Goal: Communication & Community: Participate in discussion

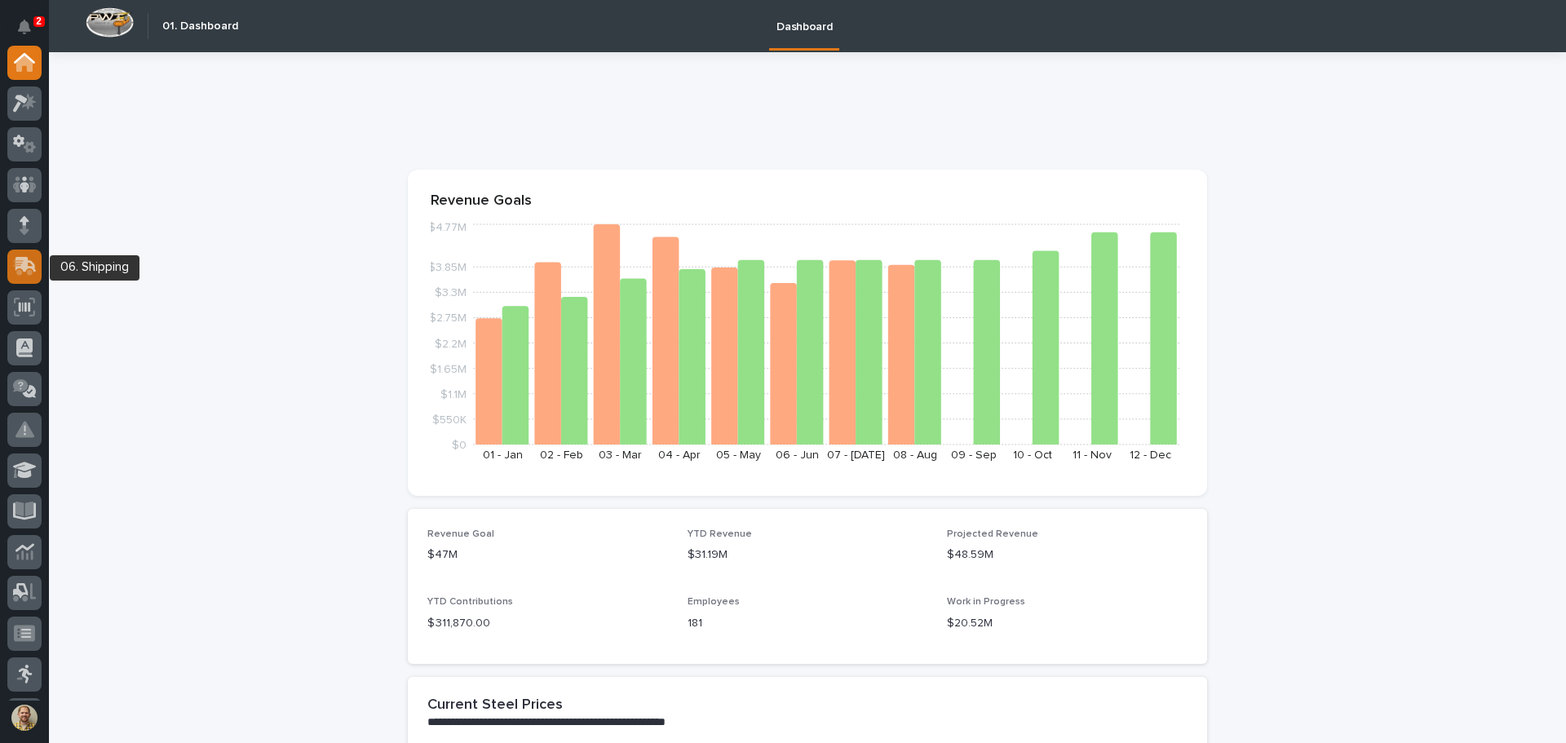
click at [32, 269] on icon at bounding box center [25, 266] width 24 height 19
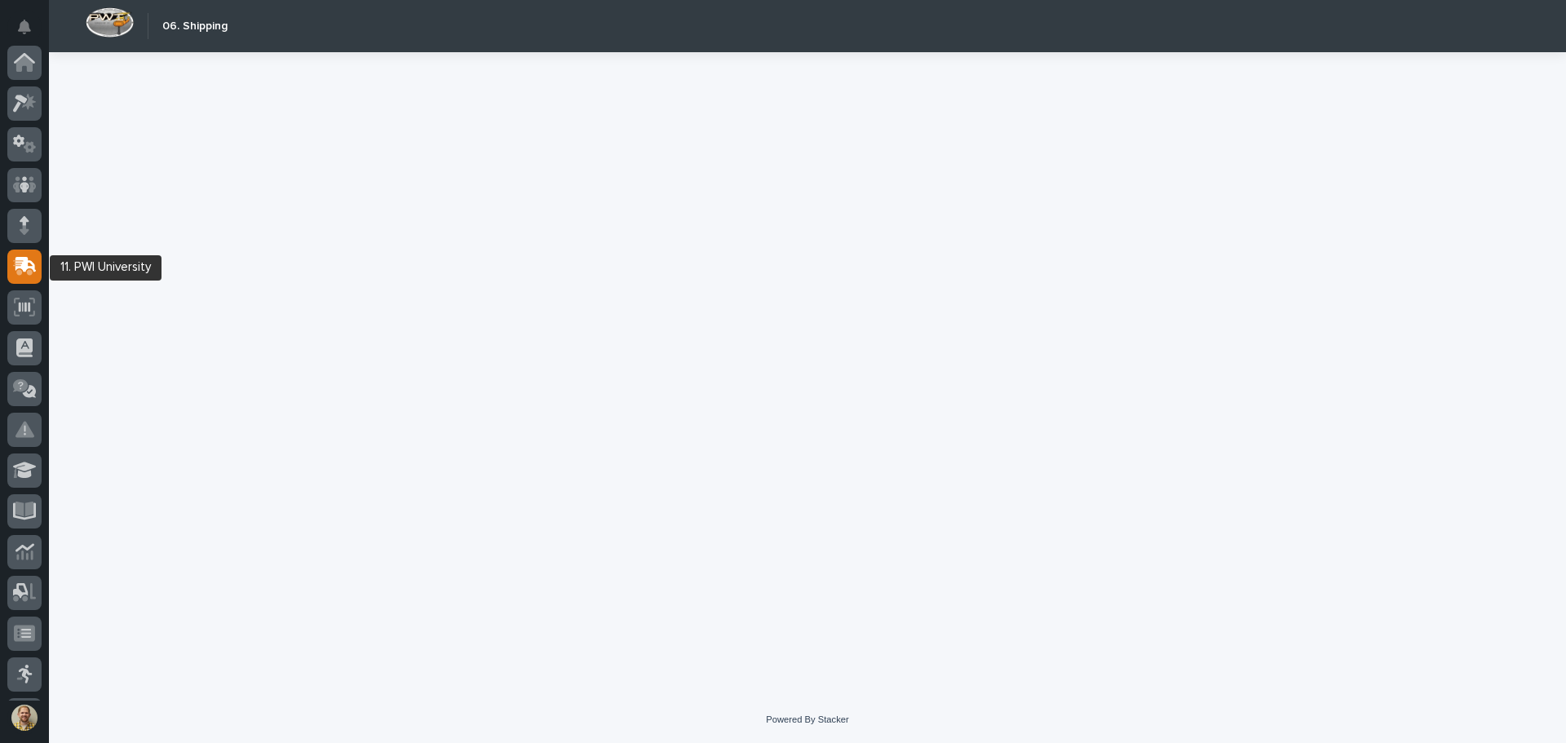
scroll to position [204, 0]
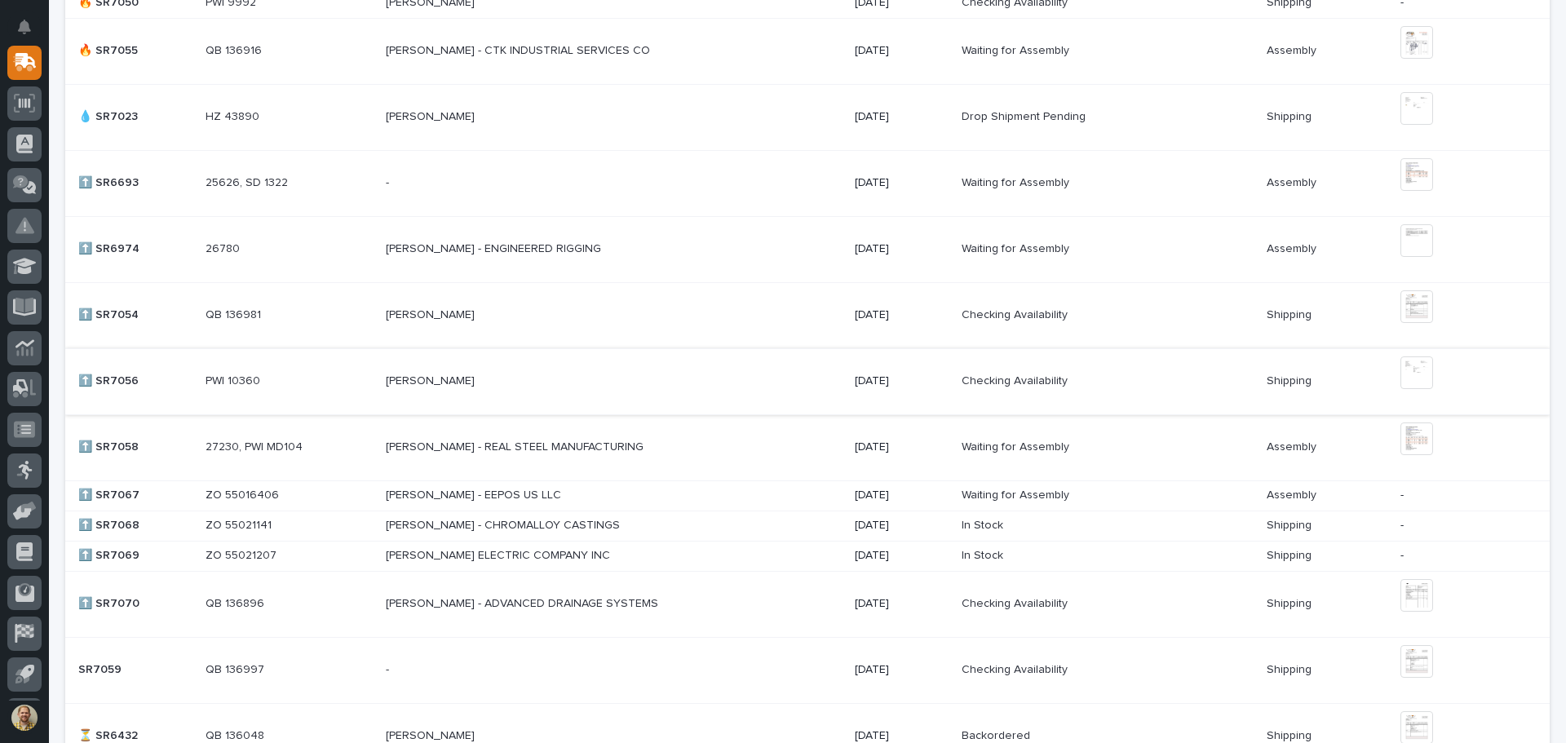
scroll to position [1142, 0]
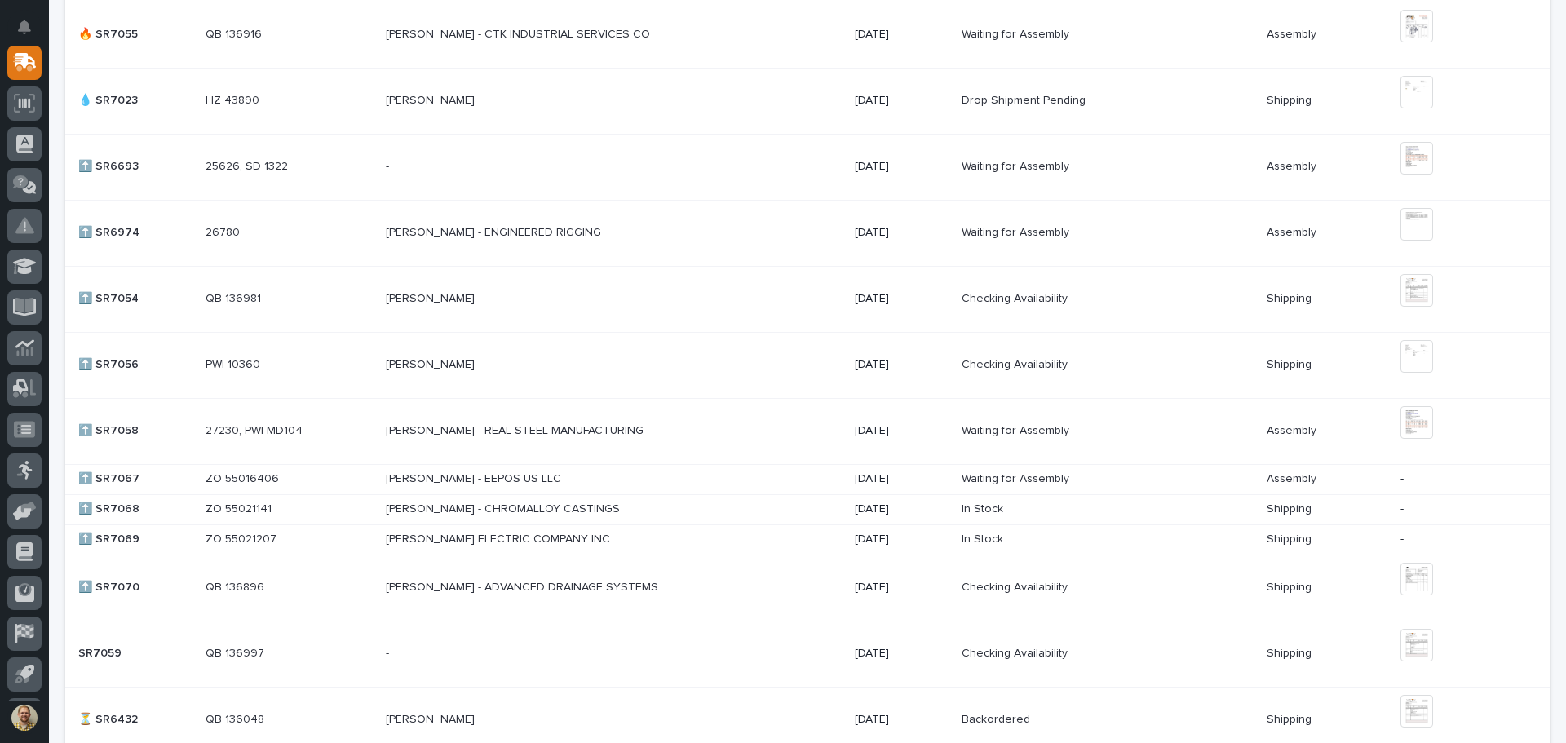
click at [287, 583] on p at bounding box center [289, 588] width 167 height 14
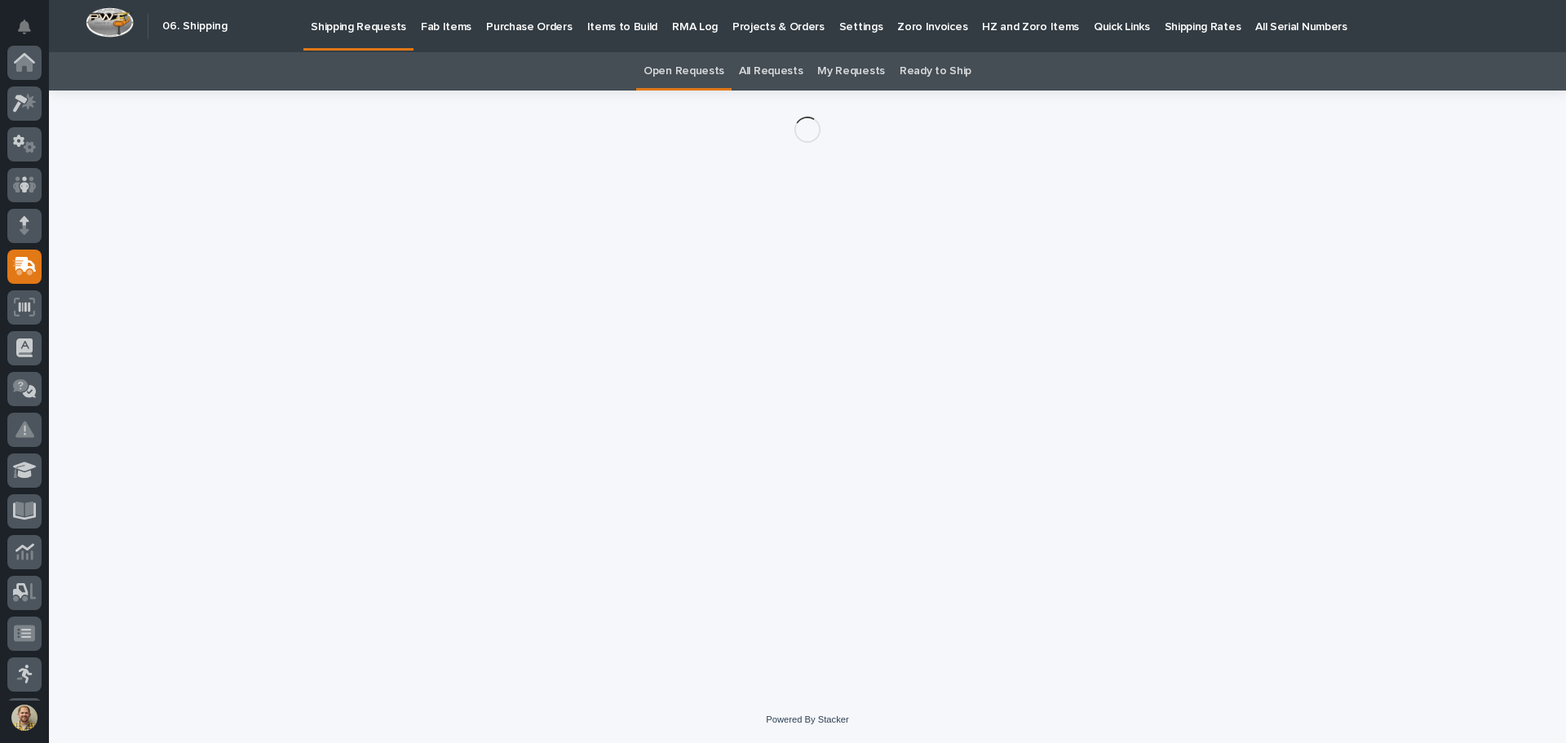
scroll to position [204, 0]
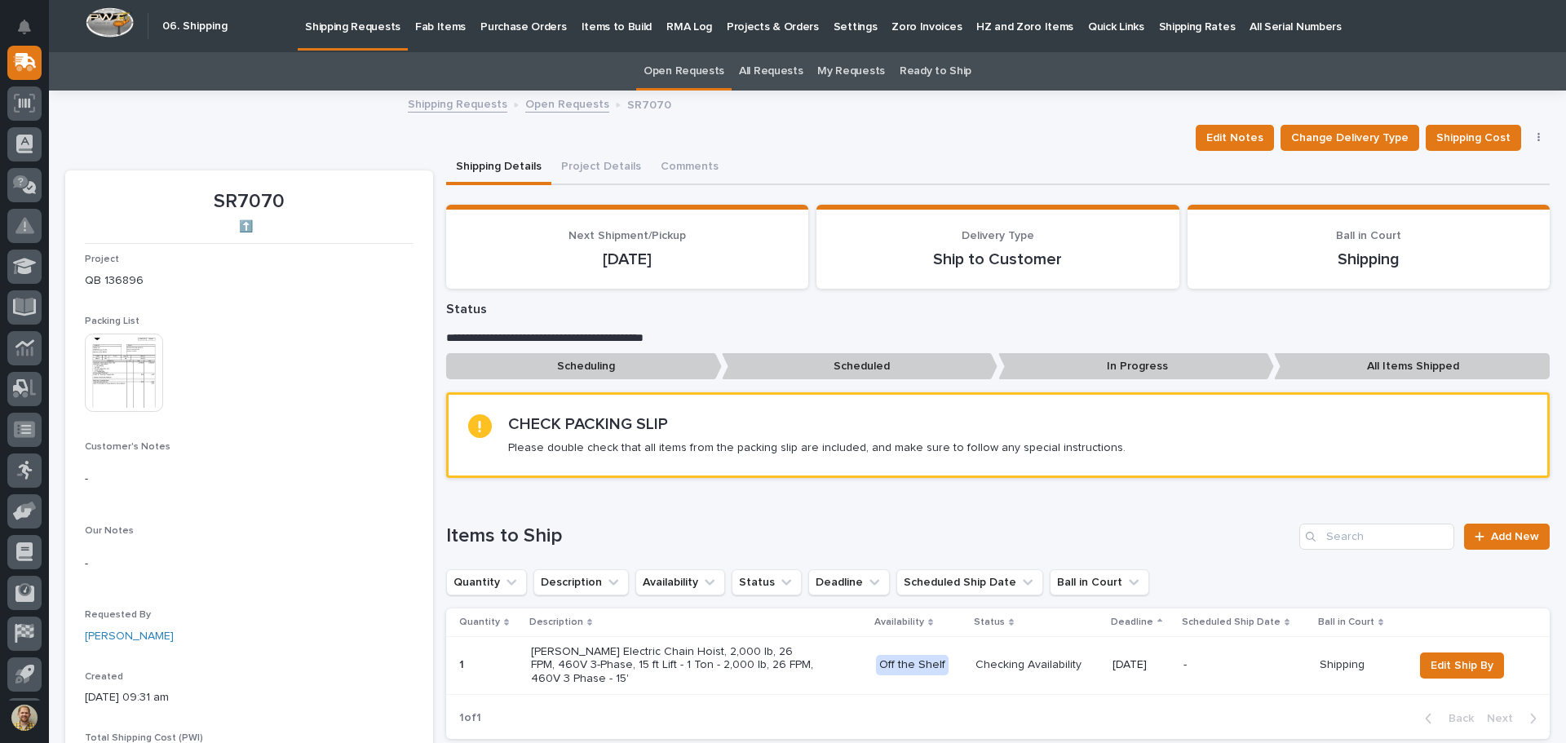
click at [126, 401] on img at bounding box center [124, 373] width 78 height 78
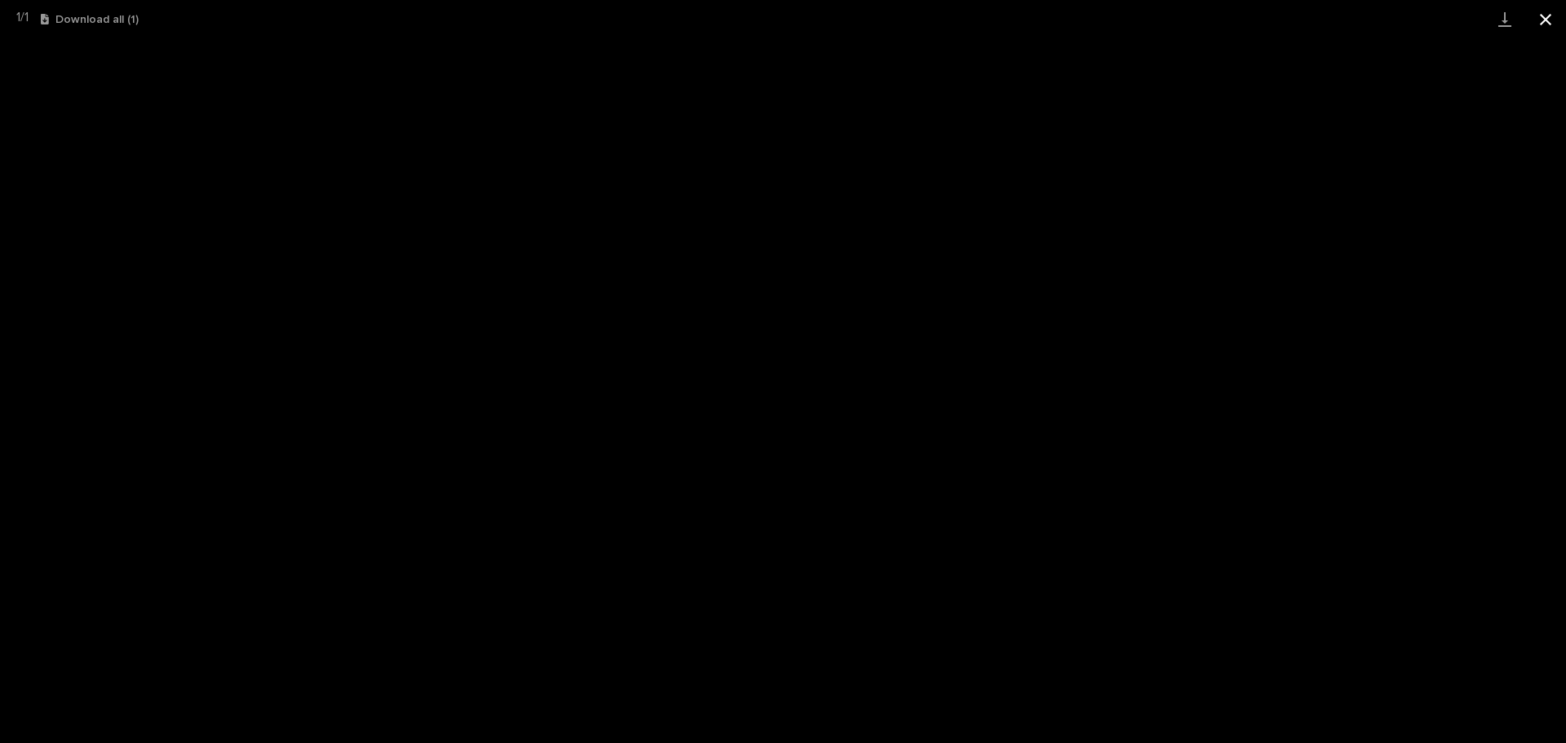
click at [1542, 24] on button "Close gallery" at bounding box center [1545, 19] width 41 height 38
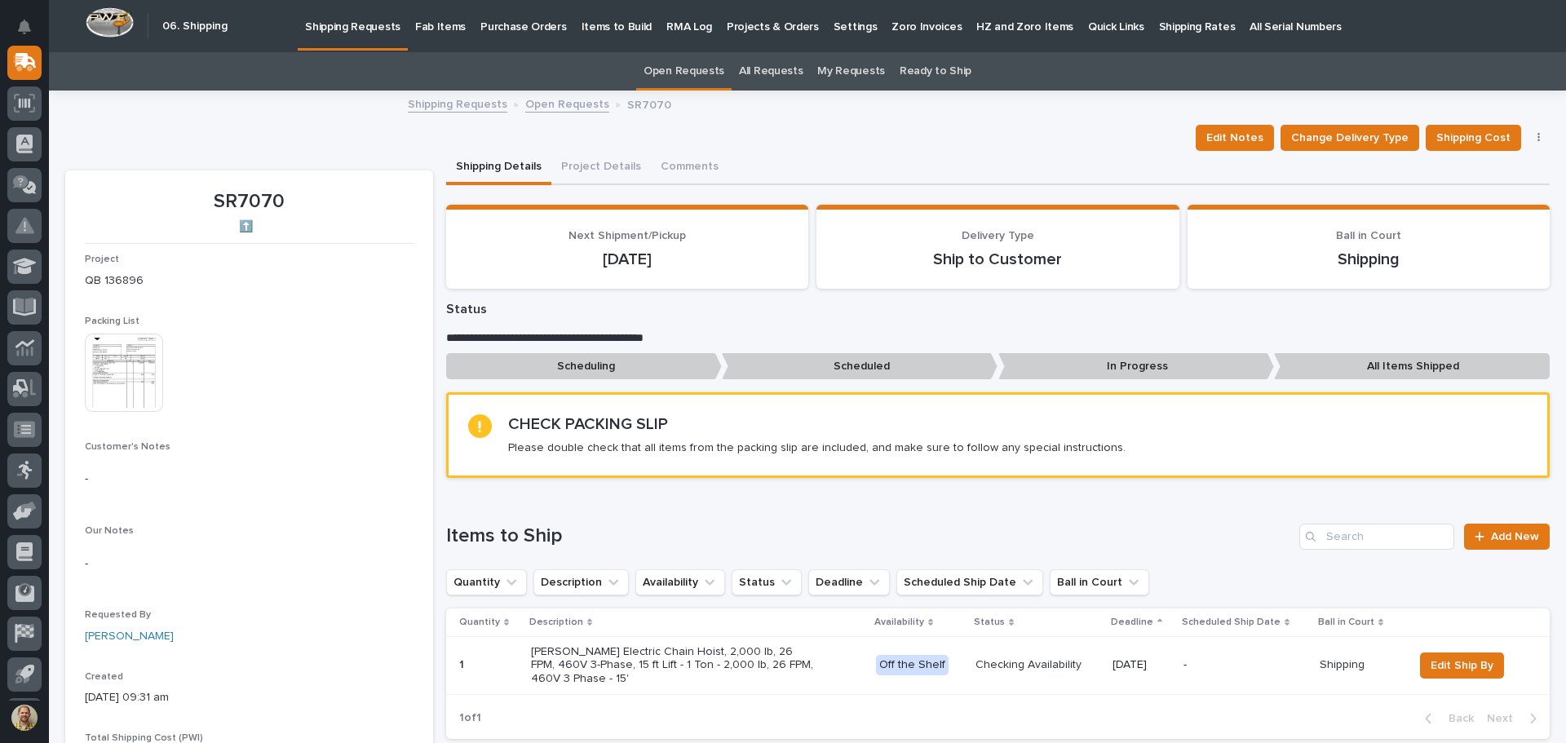
click at [1003, 662] on p "Checking Availability" at bounding box center [1037, 665] width 125 height 14
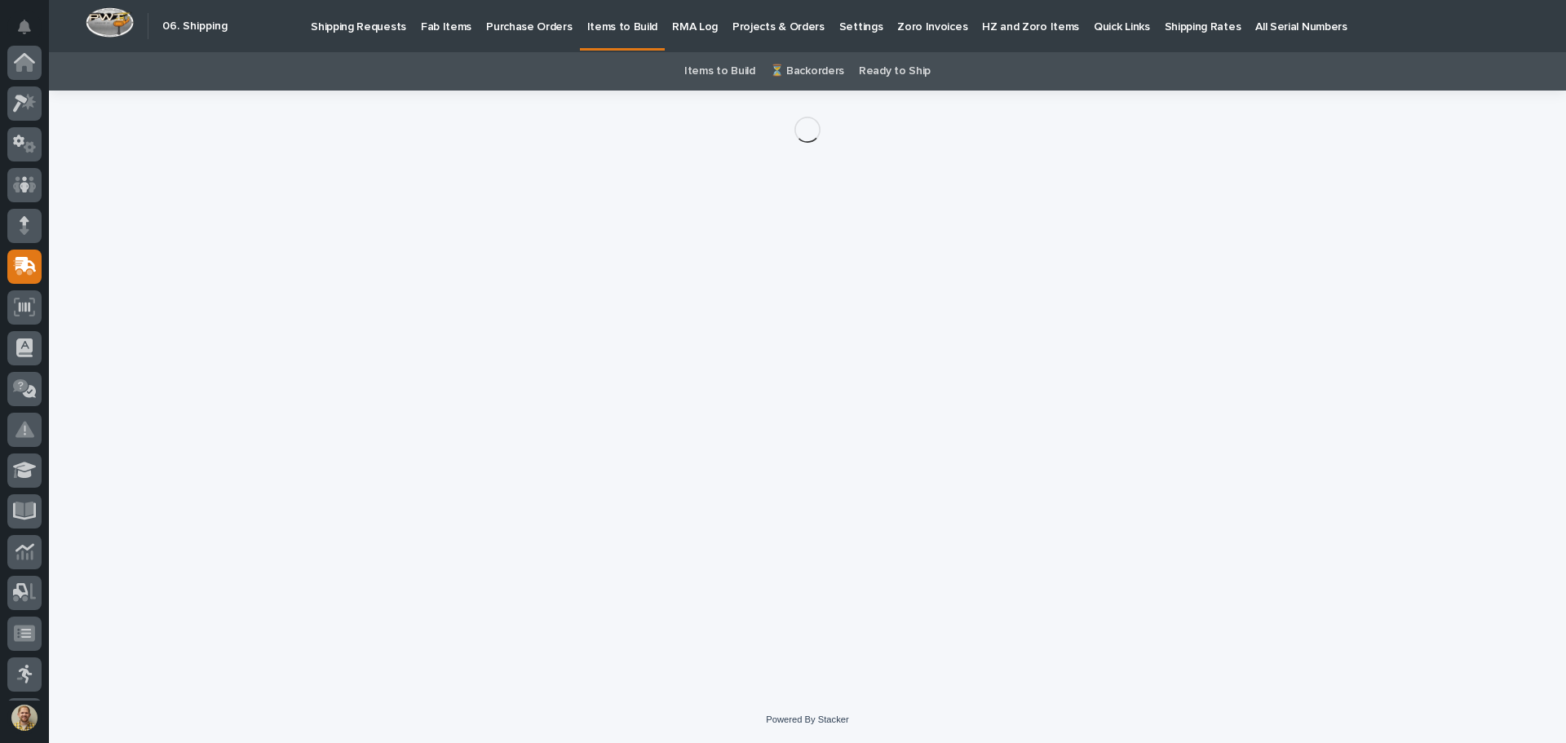
scroll to position [204, 0]
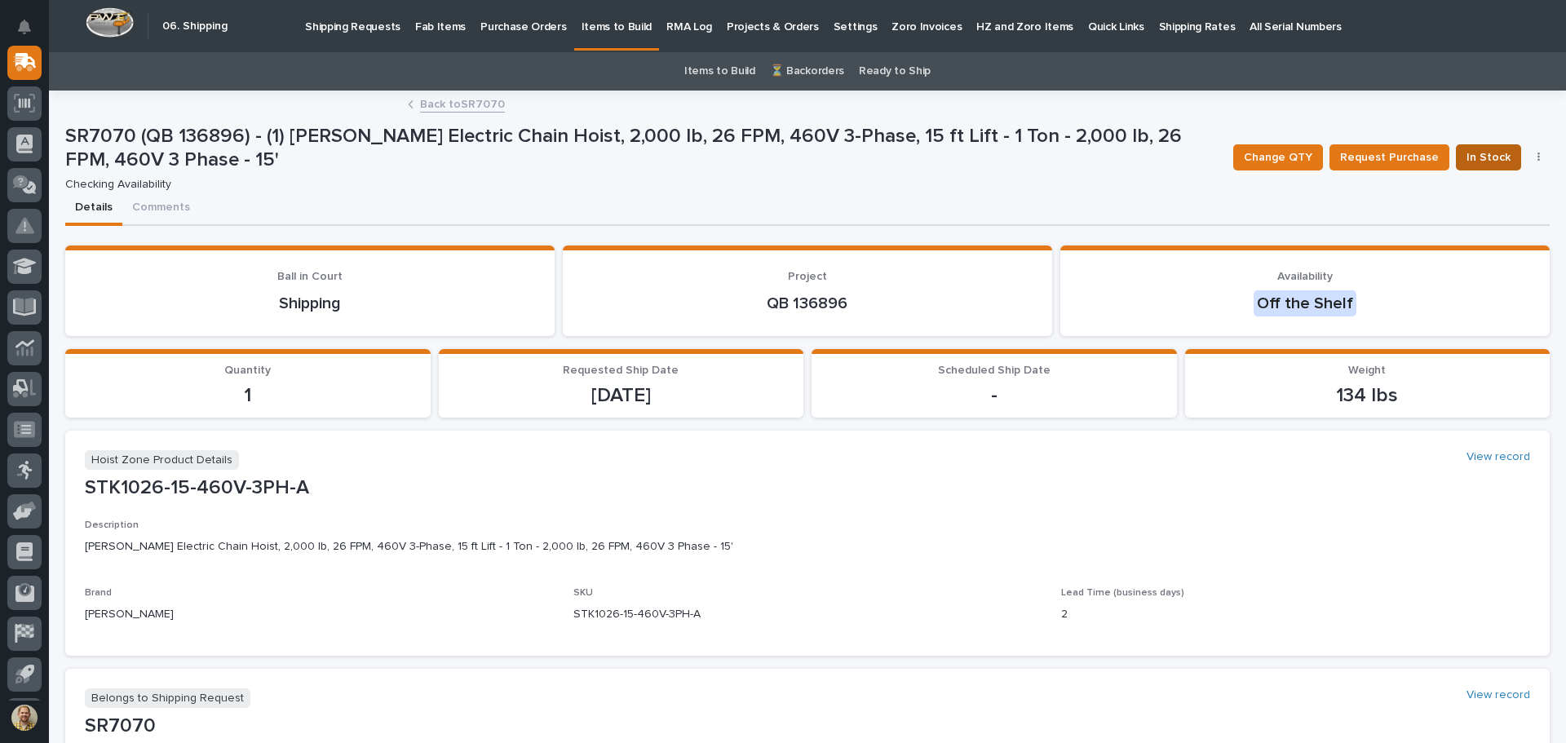
click at [1475, 146] on button "In Stock" at bounding box center [1488, 157] width 65 height 26
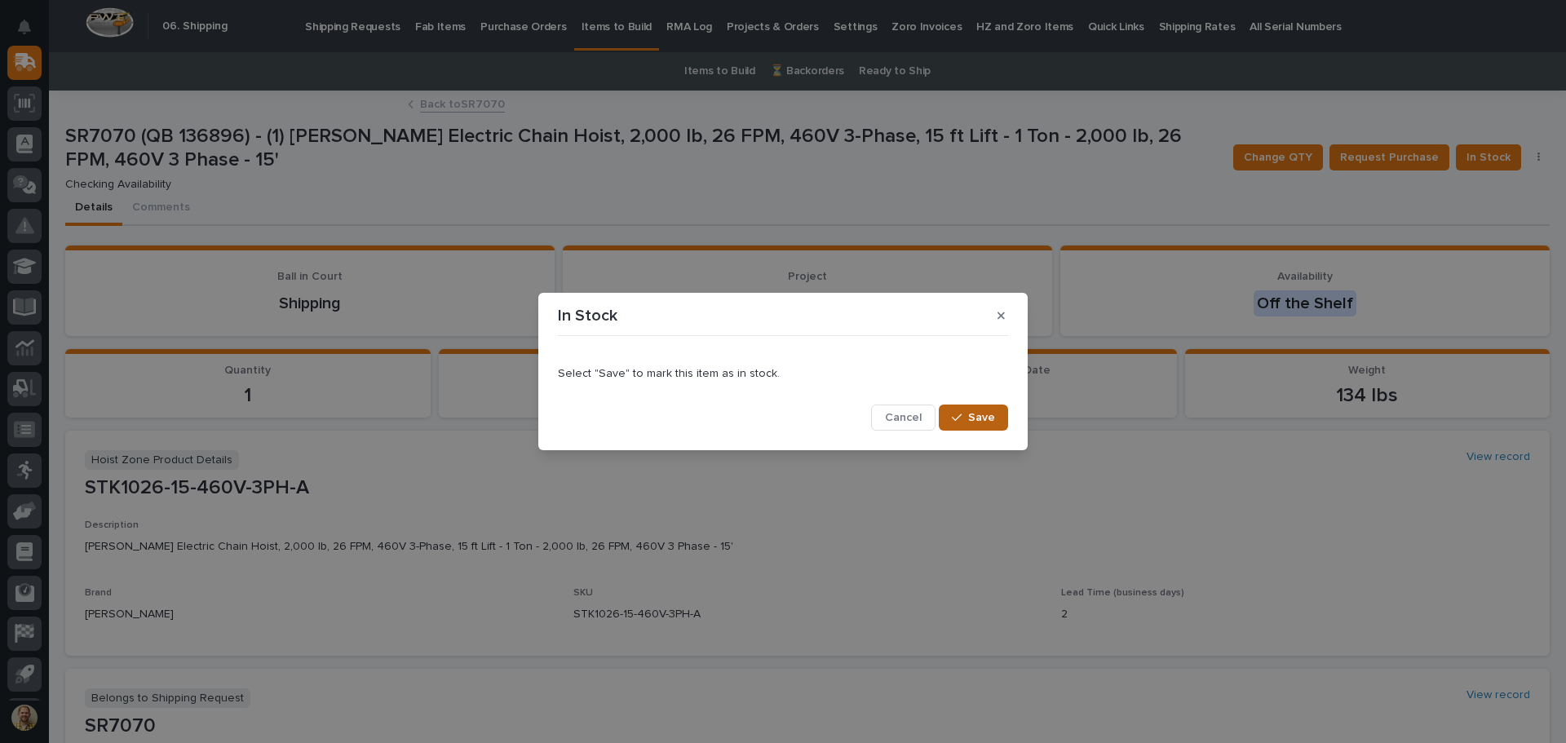
click at [976, 411] on span "Save" at bounding box center [981, 417] width 27 height 15
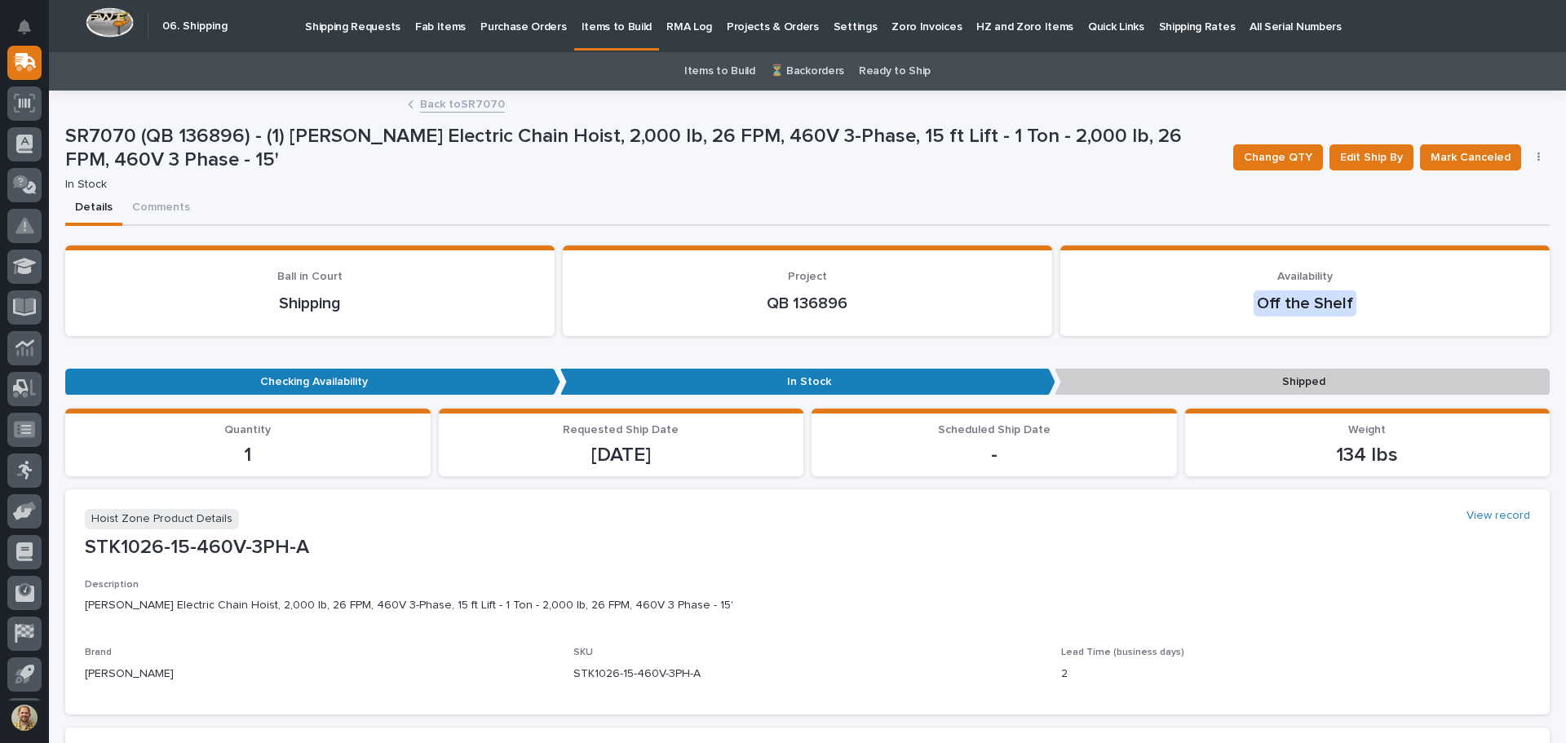
click at [471, 97] on link "Back to SR7070" at bounding box center [462, 103] width 85 height 19
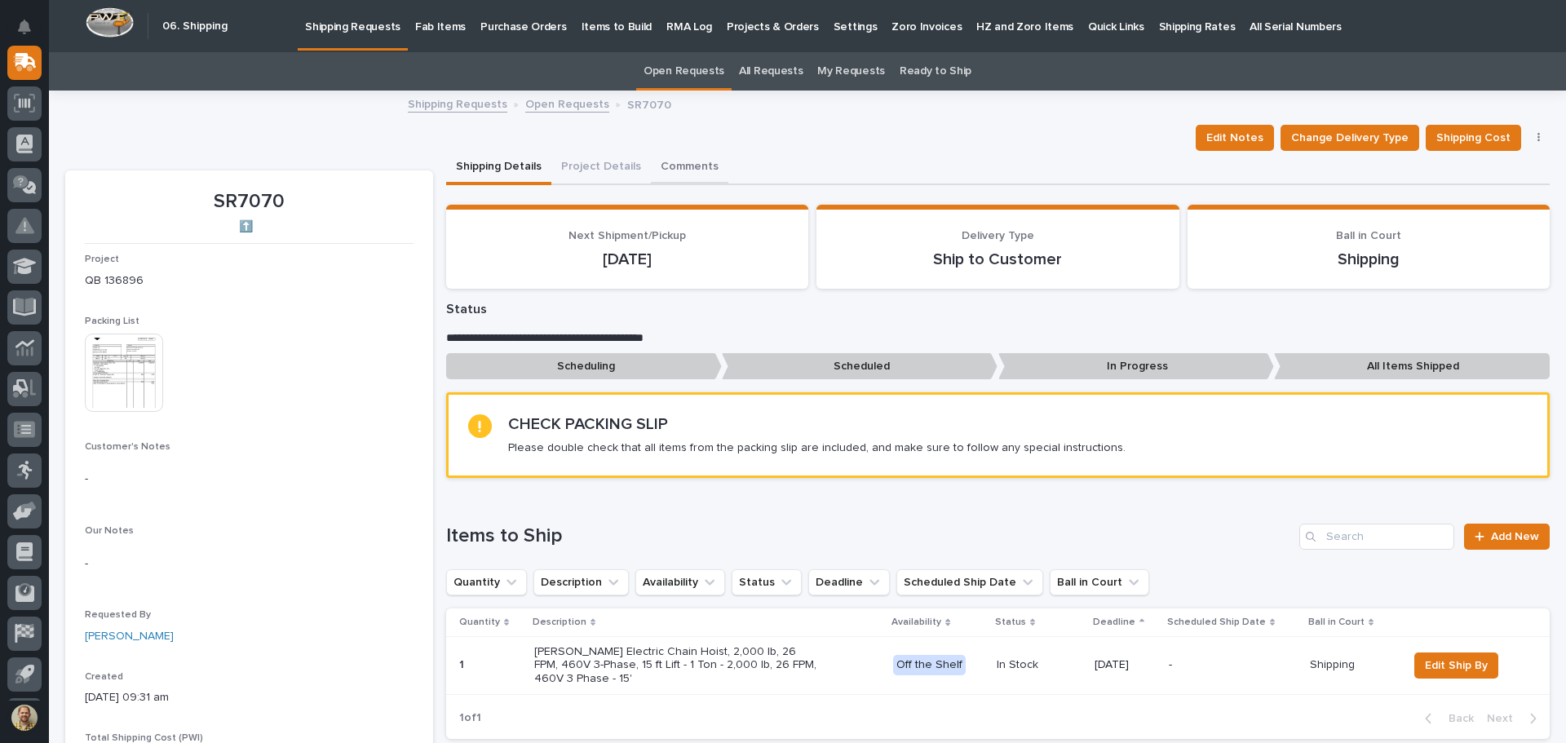
click at [674, 166] on button "Comments" at bounding box center [689, 168] width 77 height 34
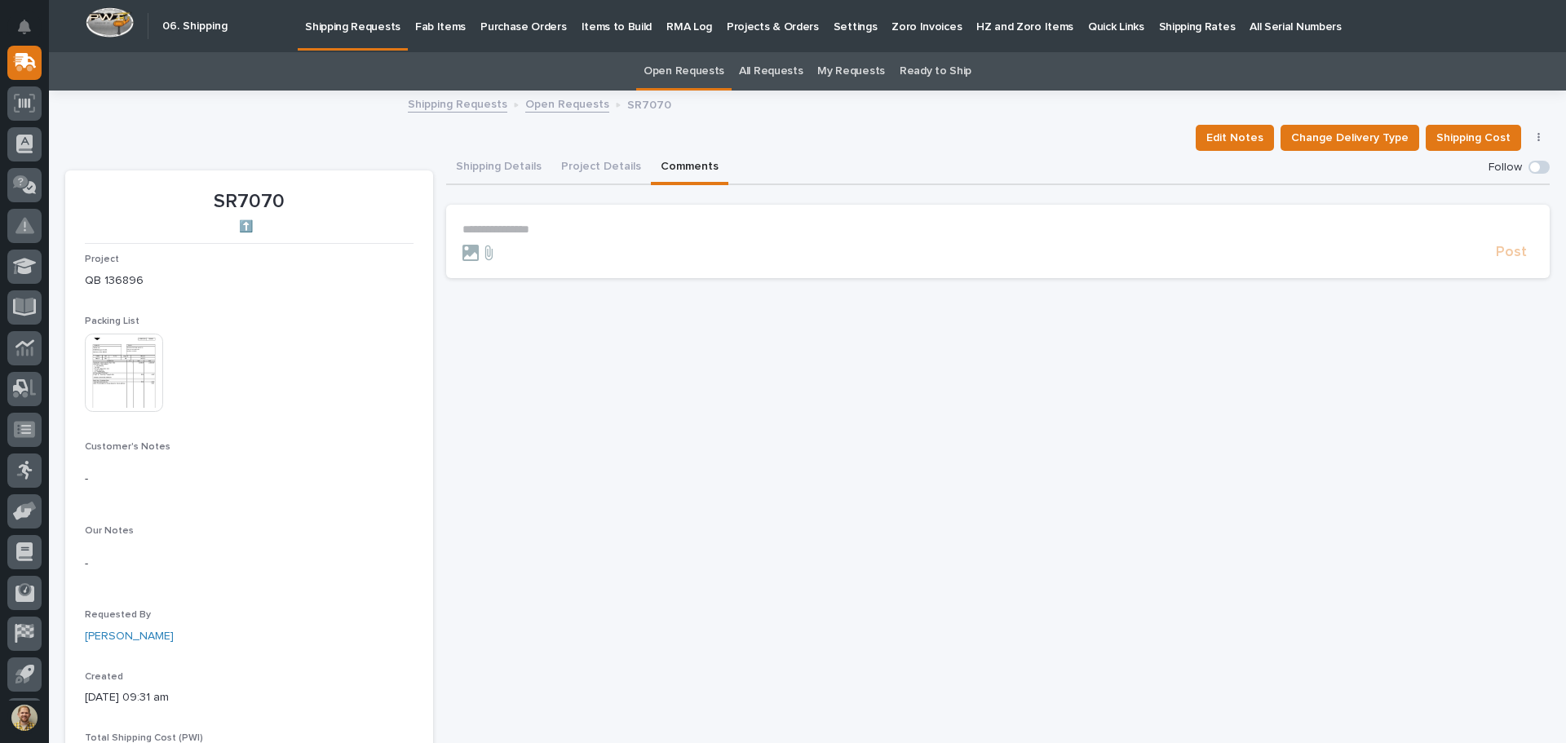
click at [626, 223] on p "**********" at bounding box center [997, 230] width 1071 height 14
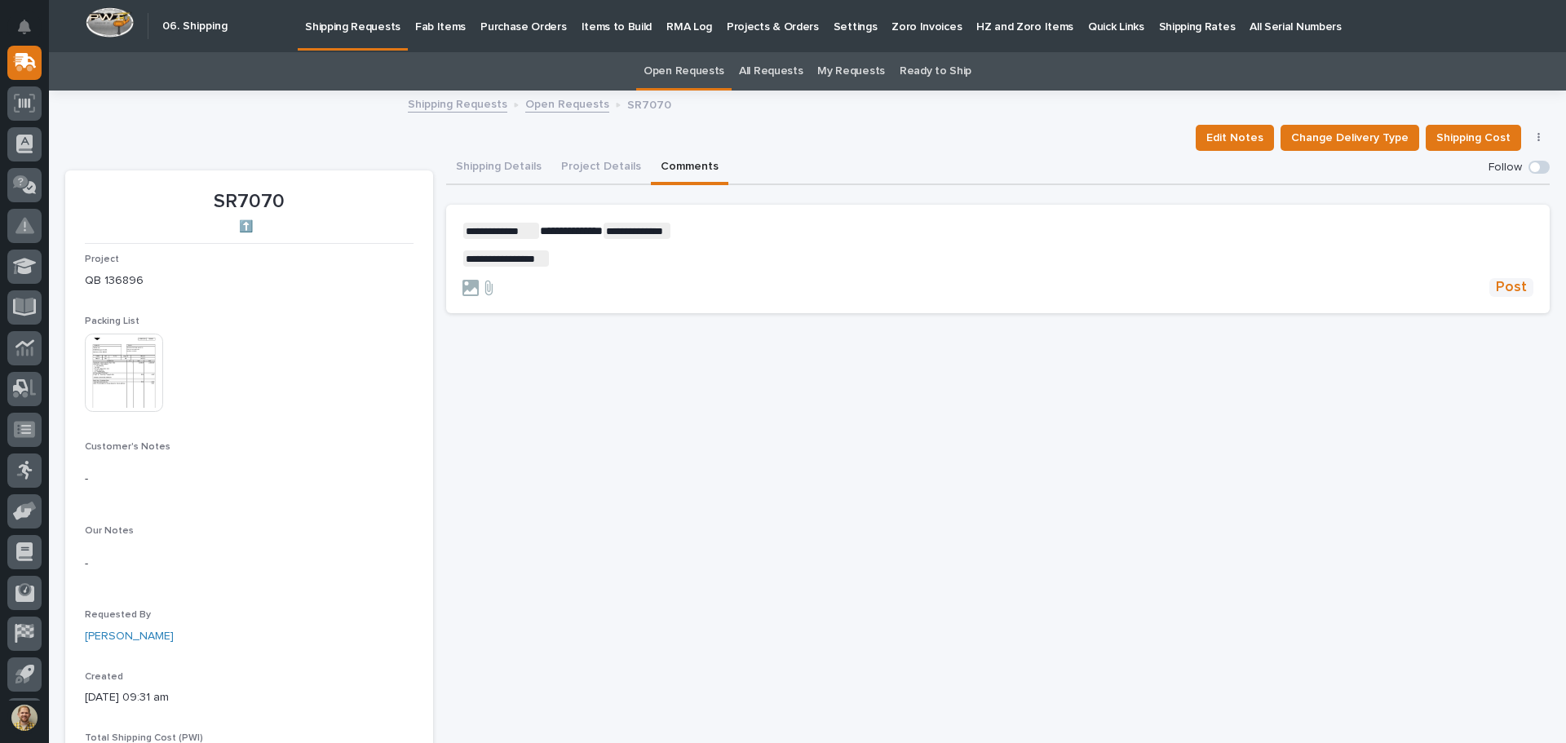
click at [1499, 289] on span "Post" at bounding box center [1511, 287] width 31 height 19
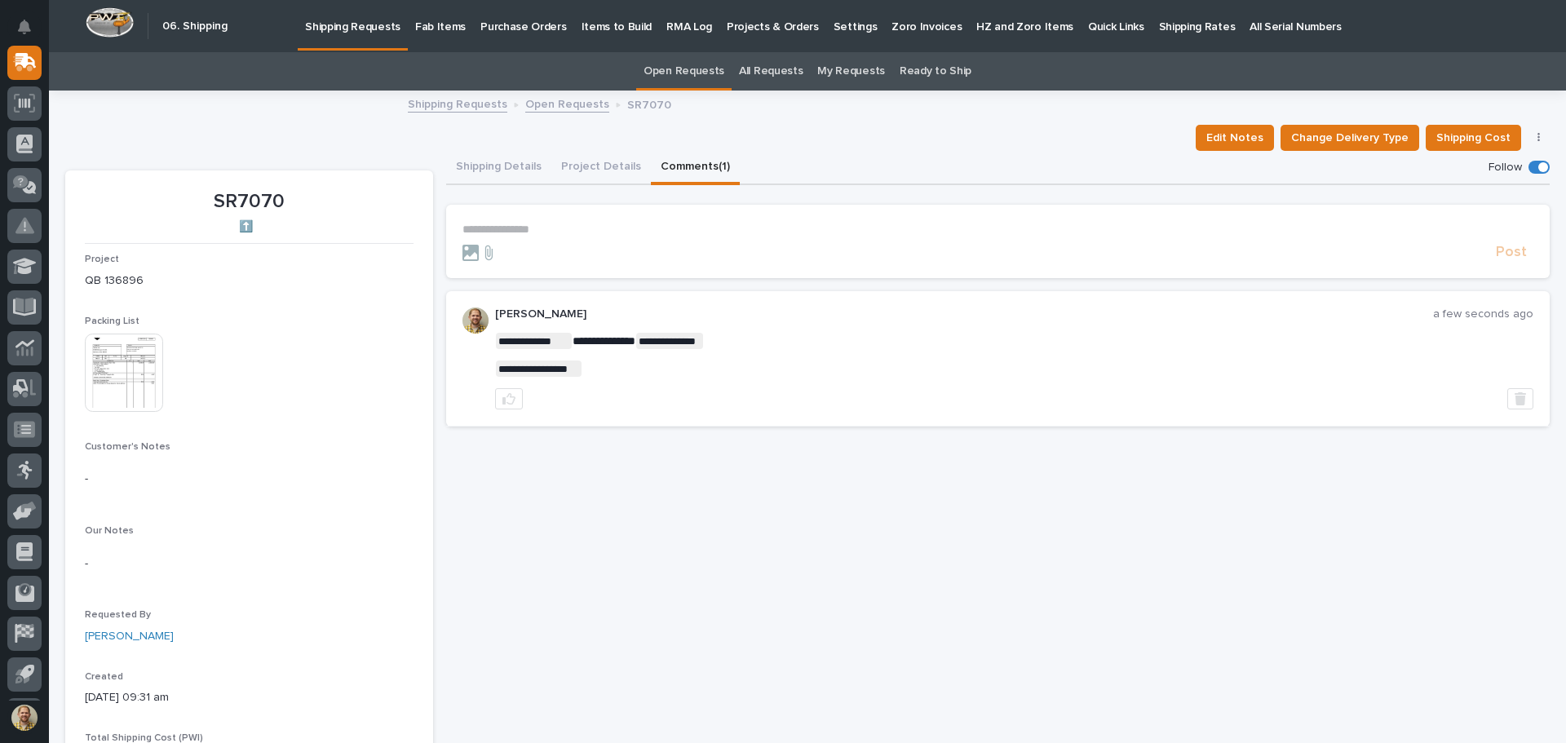
click at [108, 370] on img at bounding box center [124, 373] width 78 height 78
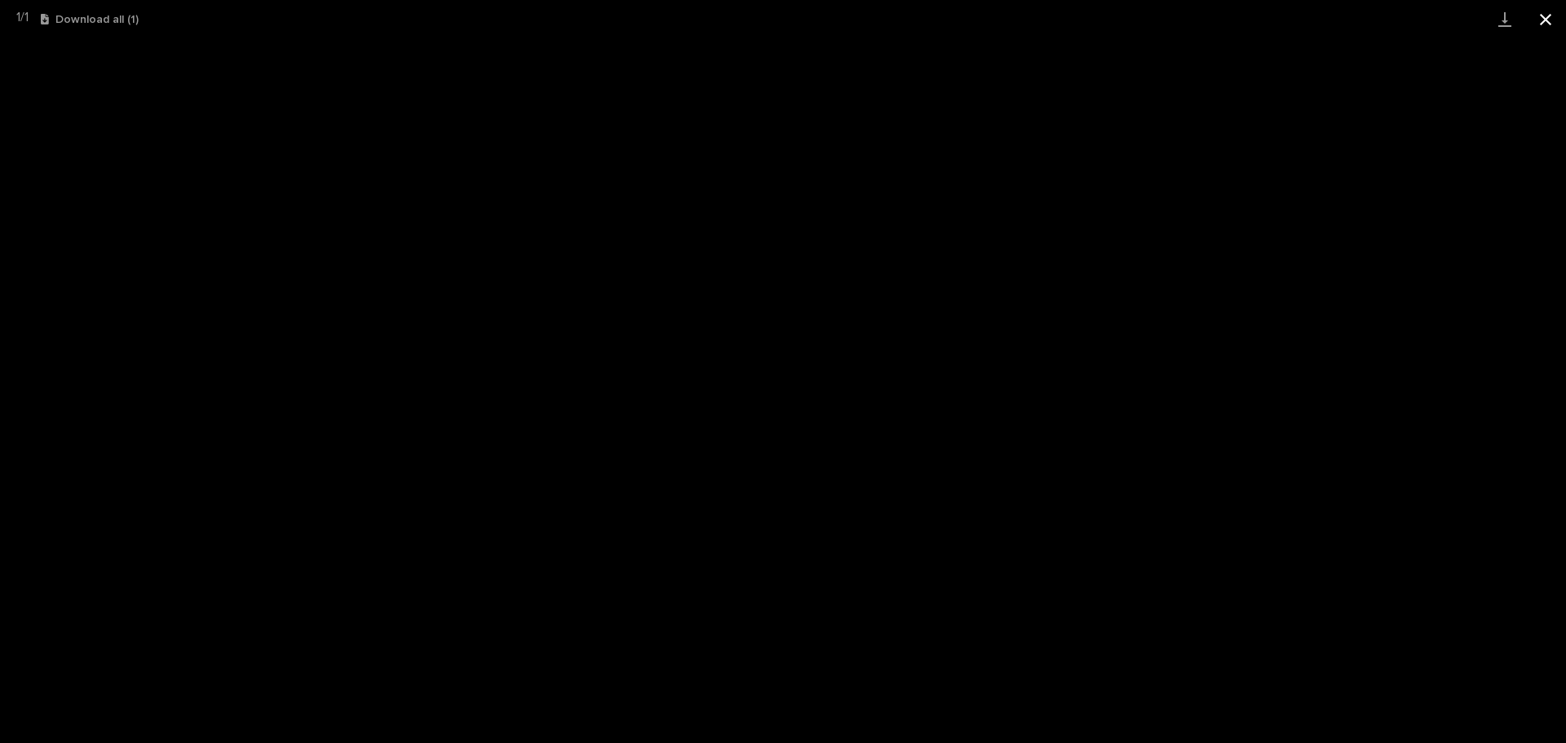
click at [1550, 11] on button "Close gallery" at bounding box center [1545, 19] width 41 height 38
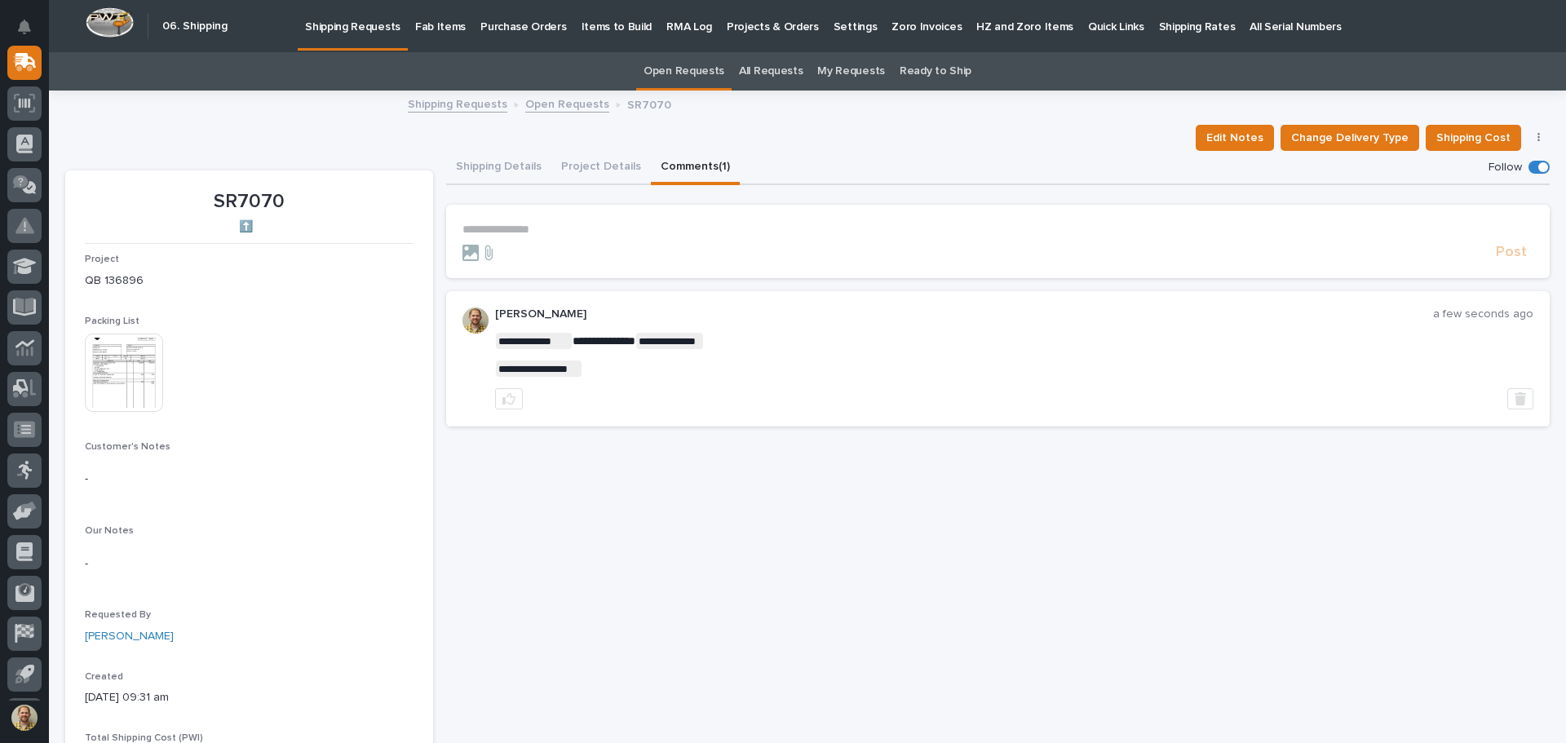
click at [308, 413] on div "This file cannot be opened Download File" at bounding box center [249, 375] width 329 height 82
click at [30, 68] on icon at bounding box center [24, 63] width 16 height 16
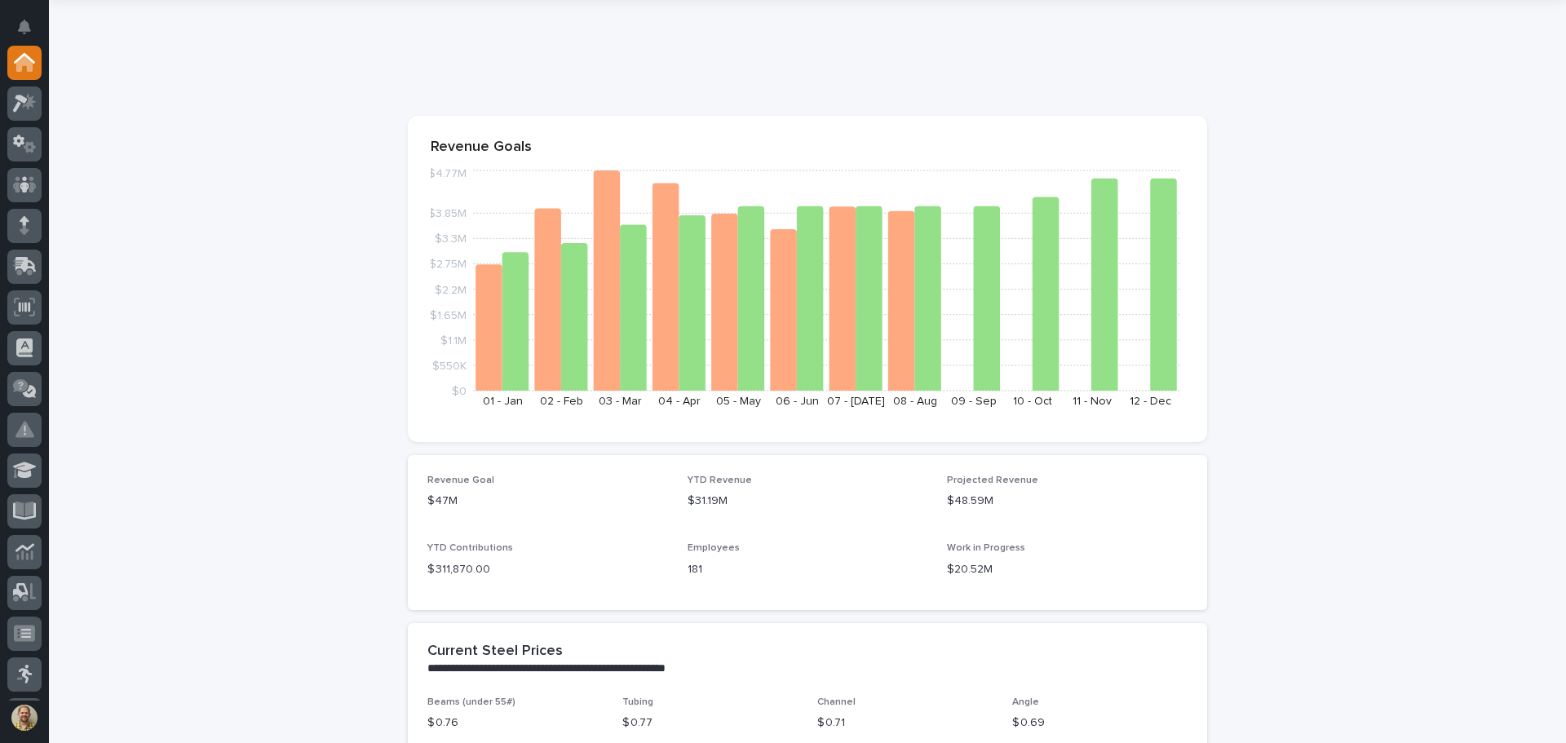
scroll to position [82, 0]
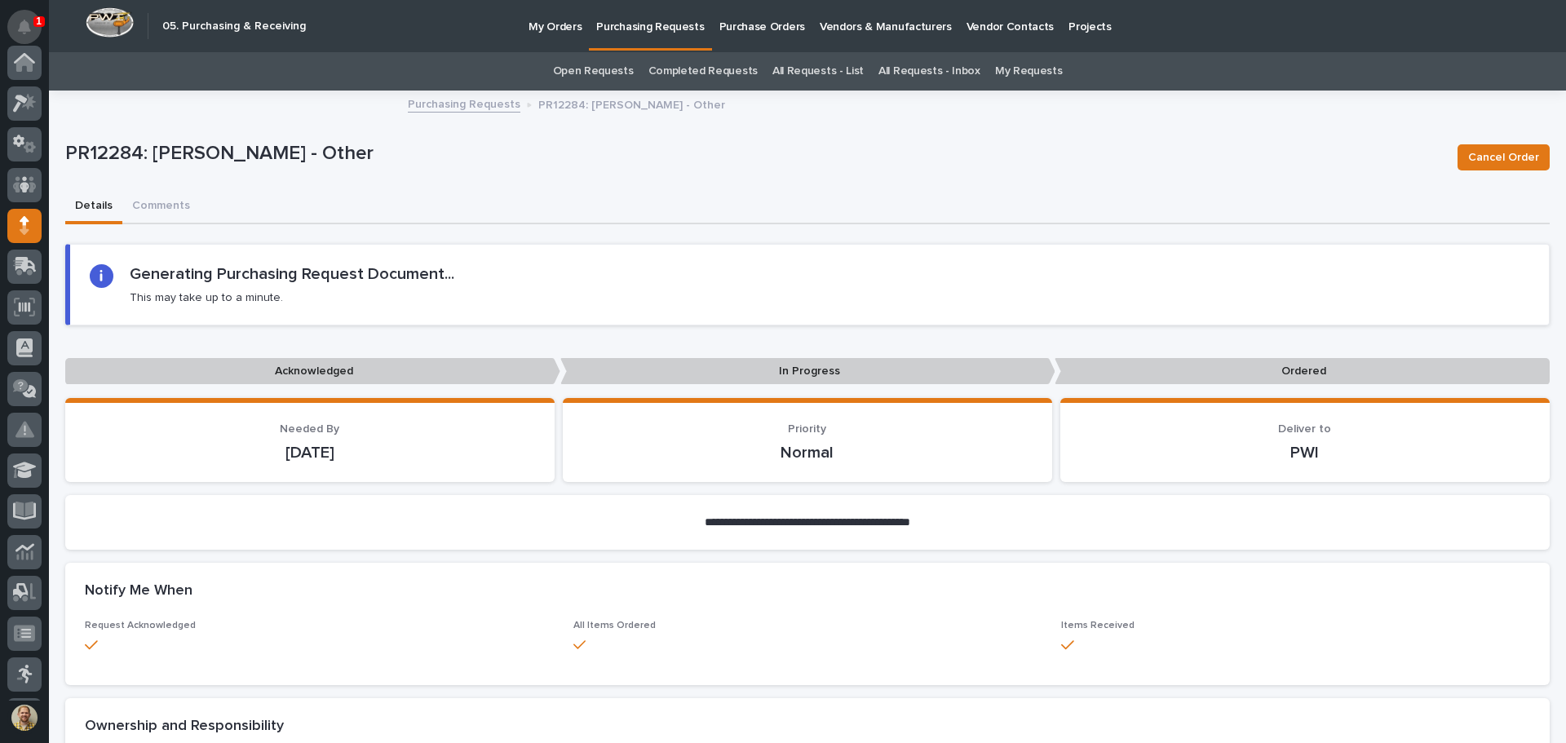
click at [28, 25] on icon "Notifications" at bounding box center [24, 27] width 13 height 15
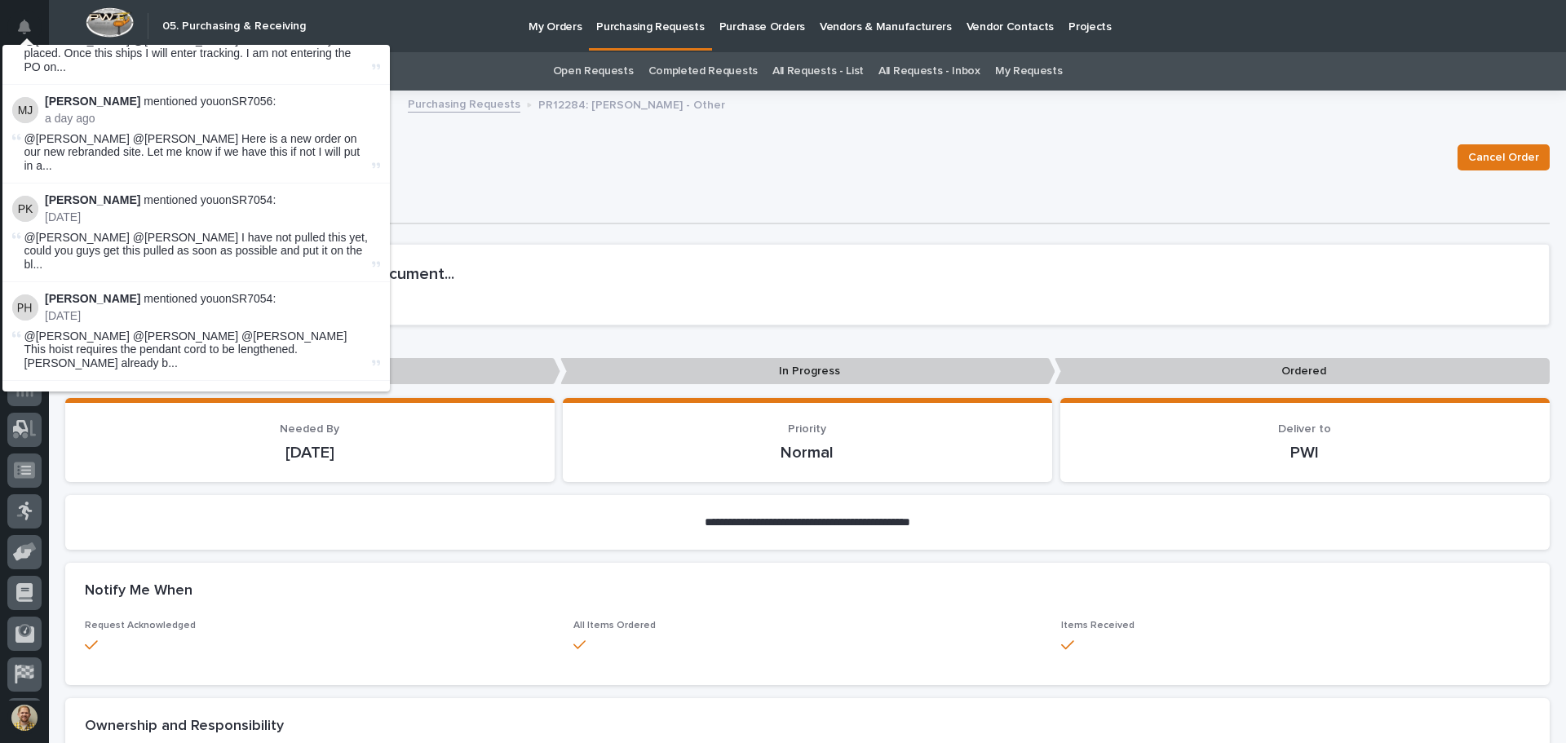
scroll to position [163, 0]
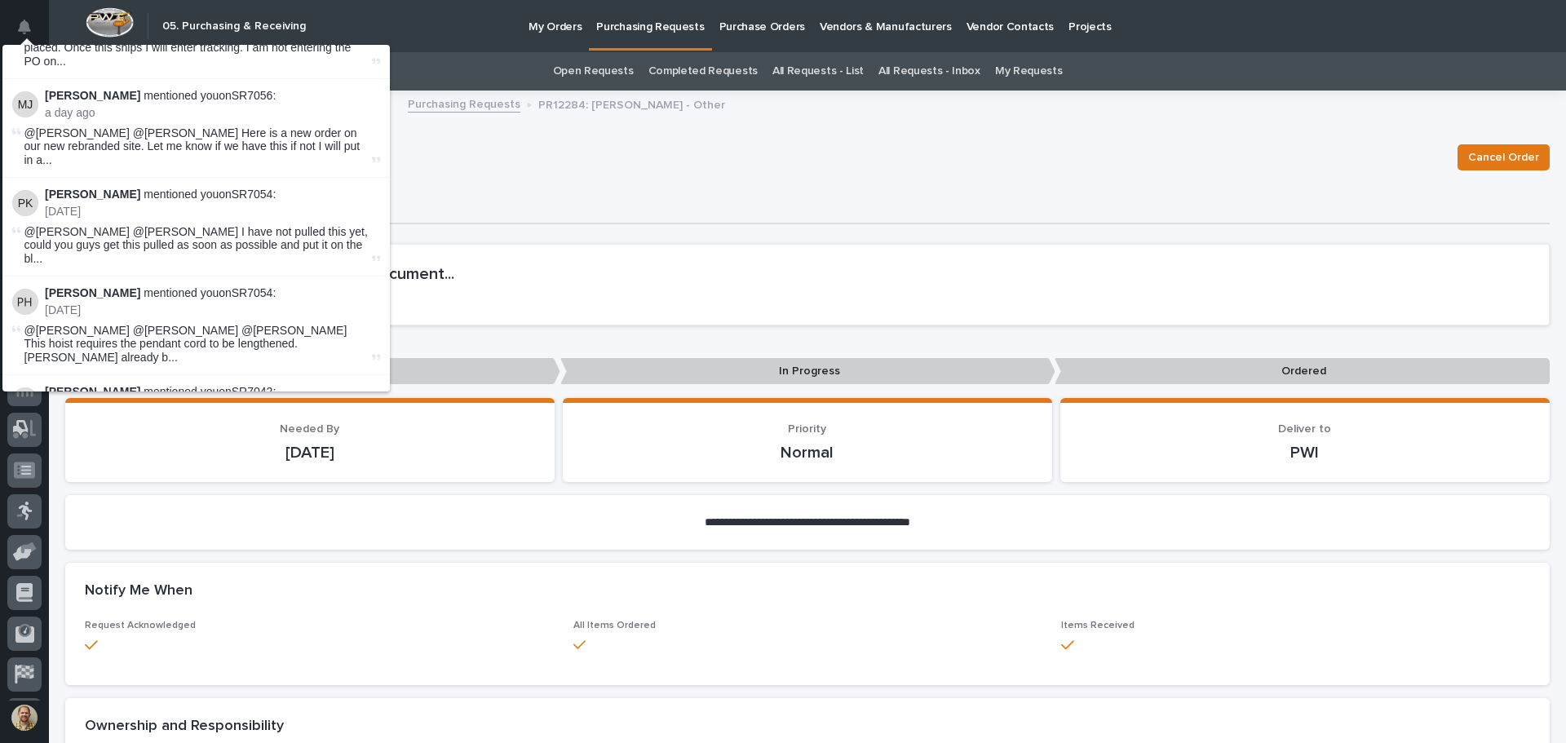
click at [693, 617] on div "Notify Me When" at bounding box center [807, 591] width 1484 height 57
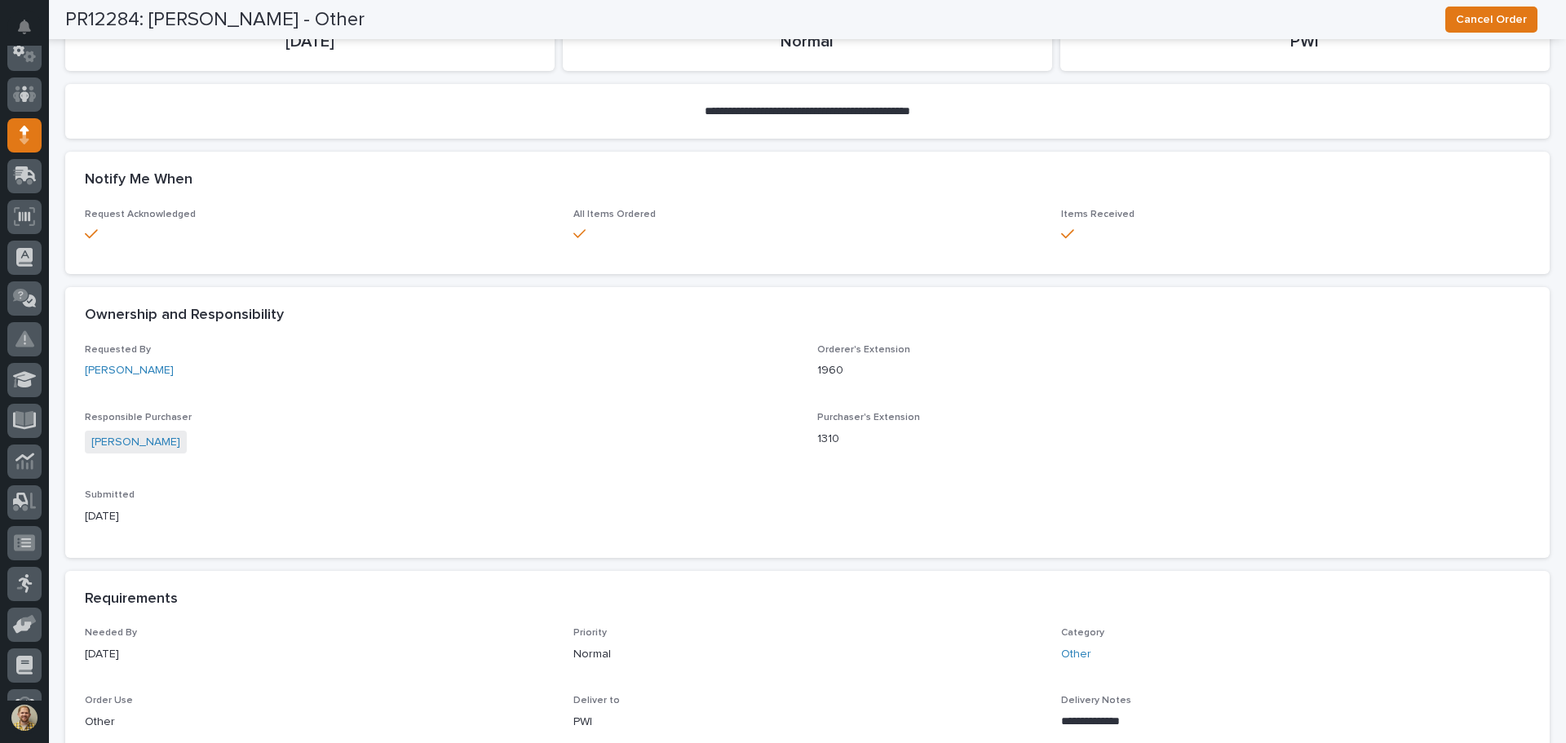
scroll to position [0, 0]
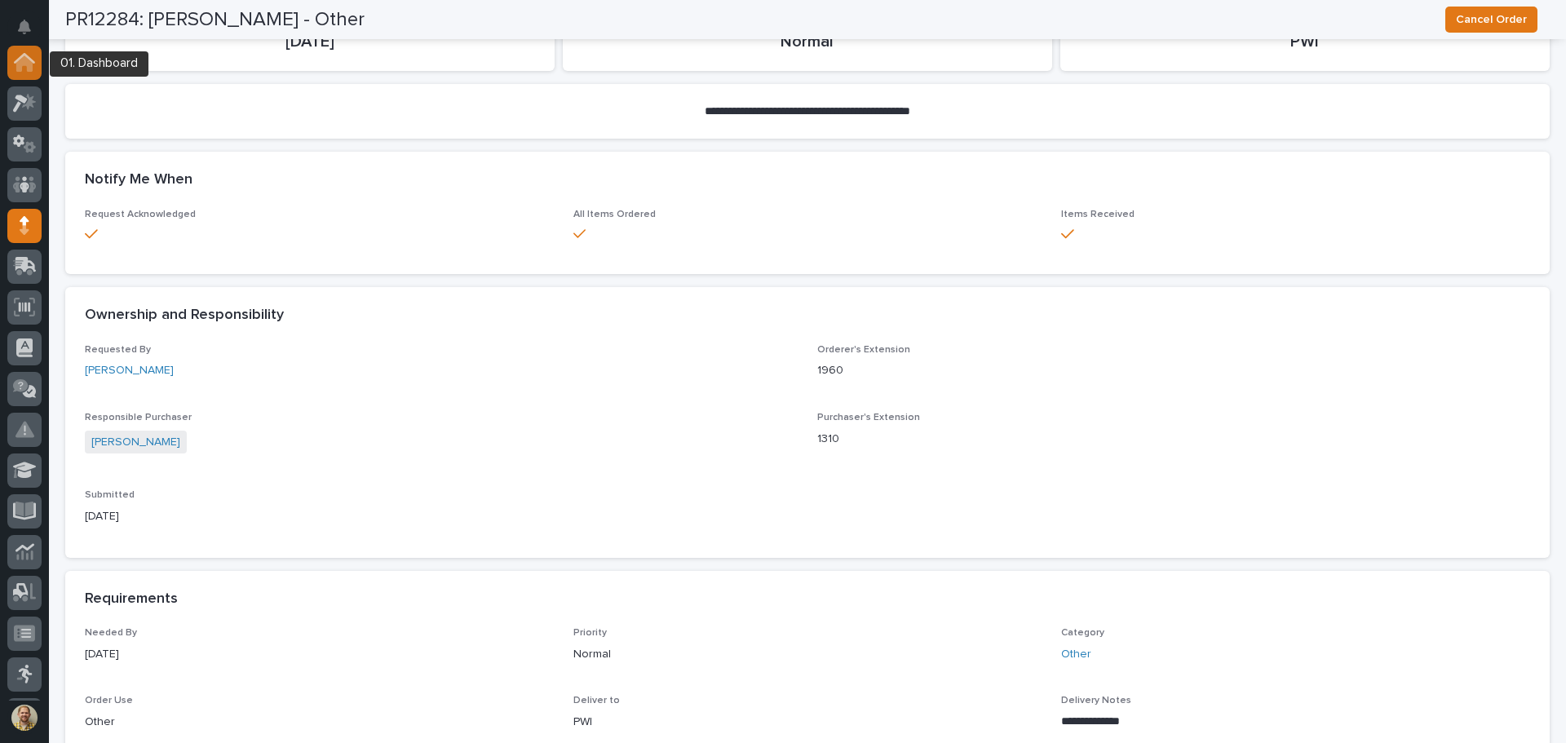
click at [29, 60] on icon at bounding box center [24, 63] width 16 height 16
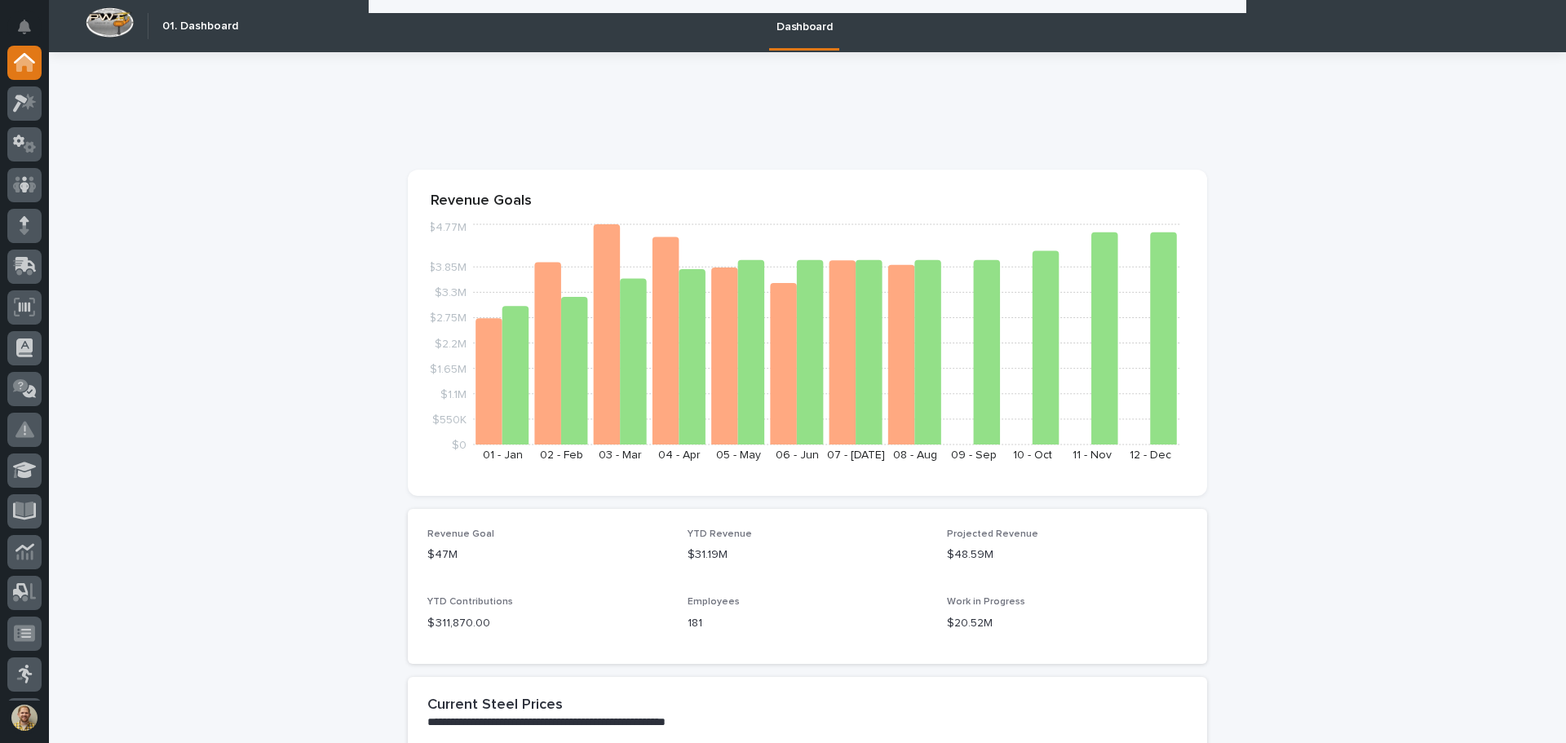
scroll to position [2094, 0]
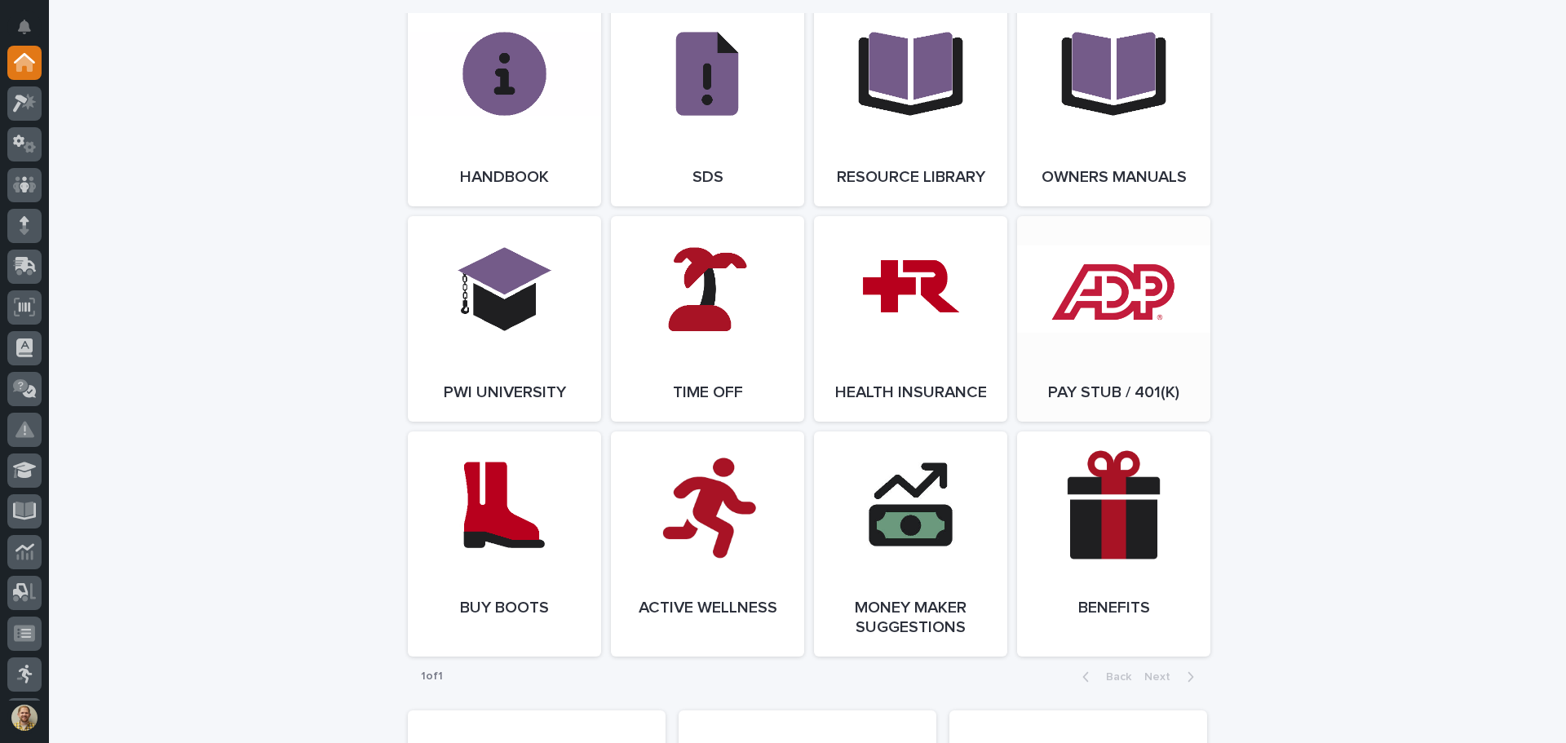
click at [1096, 303] on link "Open Link" at bounding box center [1113, 319] width 193 height 206
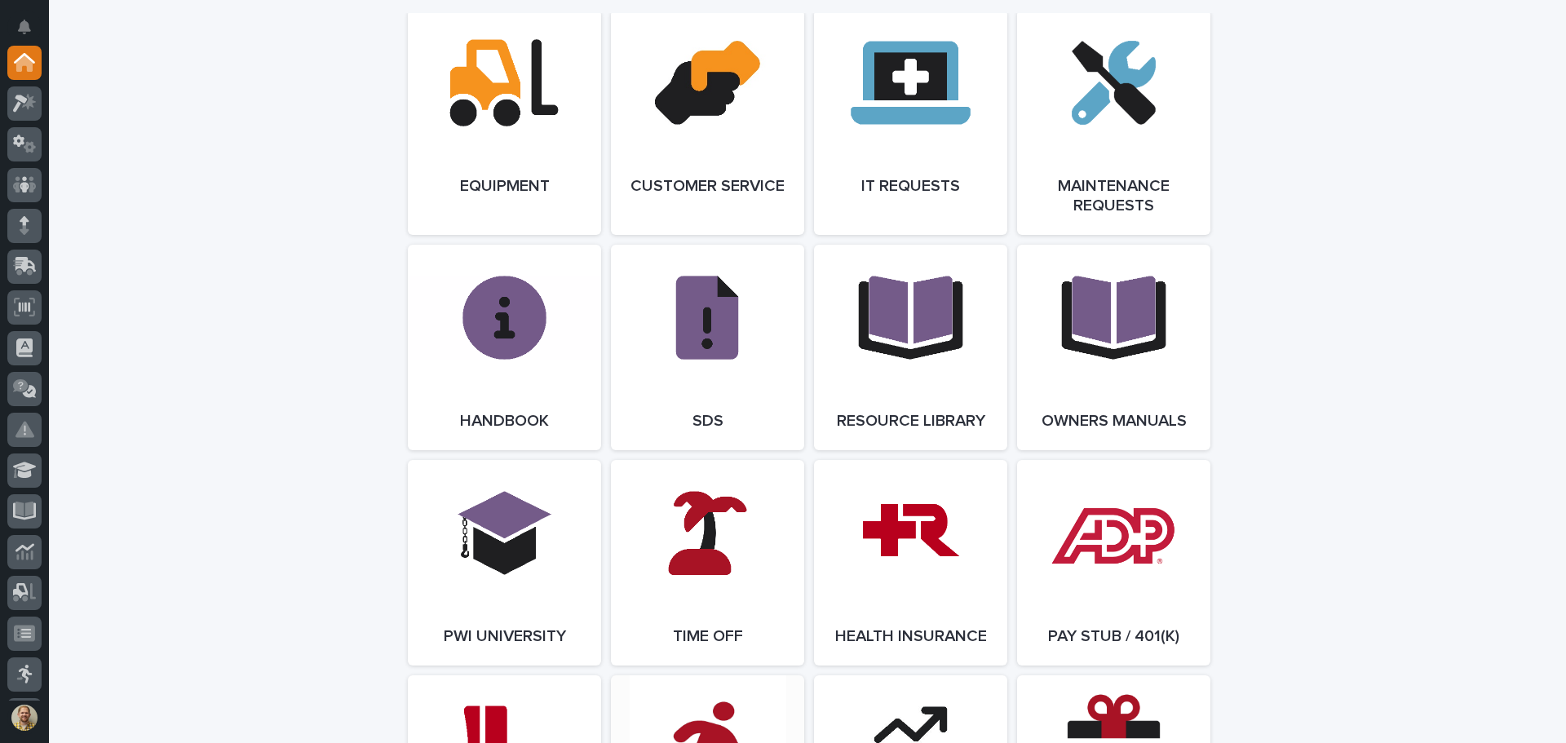
scroll to position [1850, 0]
